Goal: Task Accomplishment & Management: Manage account settings

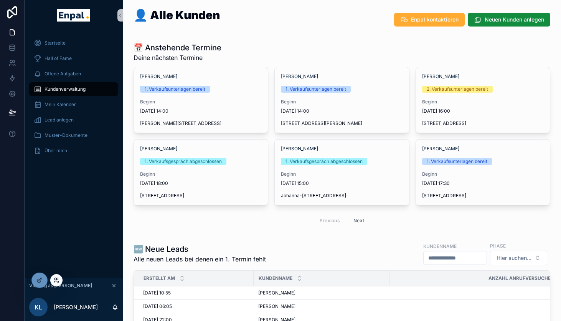
click at [58, 281] on icon at bounding box center [56, 280] width 6 height 6
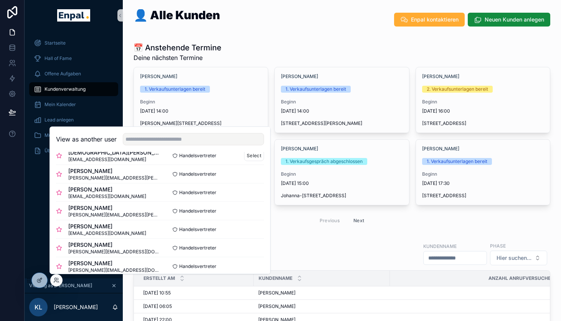
scroll to position [50, 0]
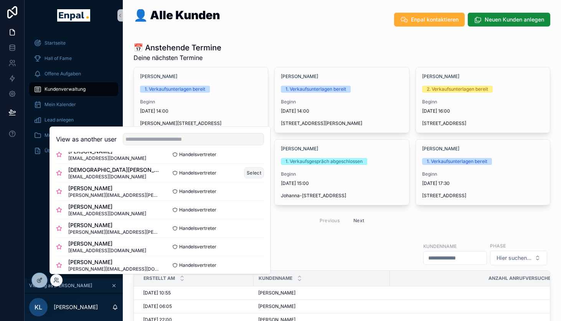
click at [255, 173] on button "Select" at bounding box center [254, 172] width 20 height 11
